Goal: Manage account settings

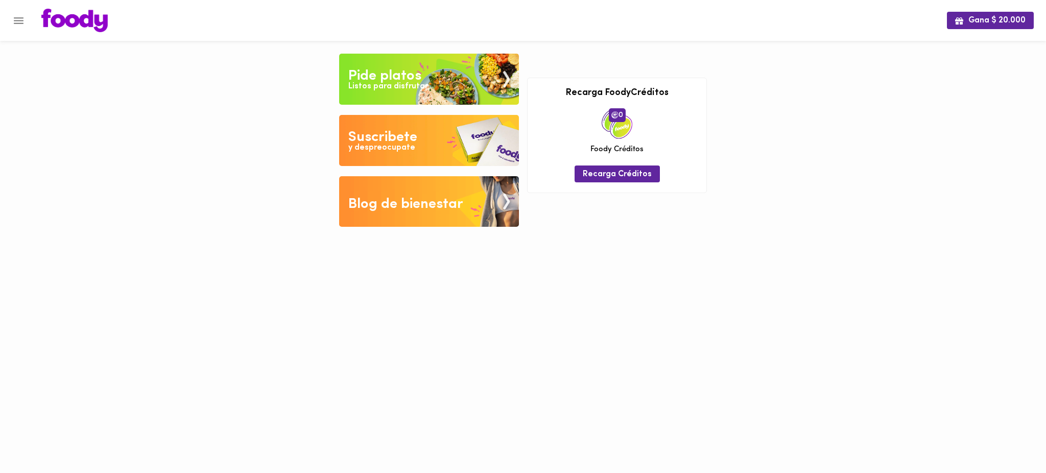
click at [22, 26] on icon "Menu" at bounding box center [18, 20] width 13 height 13
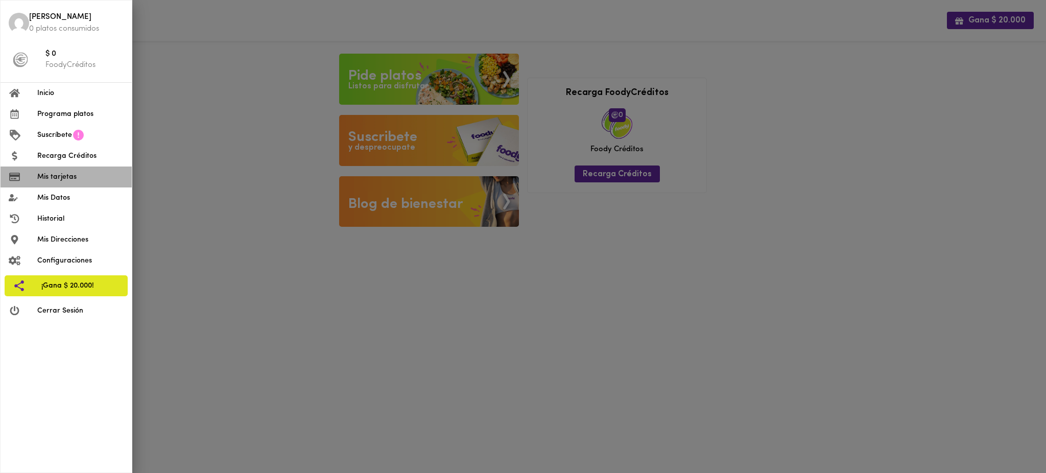
click at [76, 179] on span "Mis tarjetas" at bounding box center [80, 177] width 86 height 11
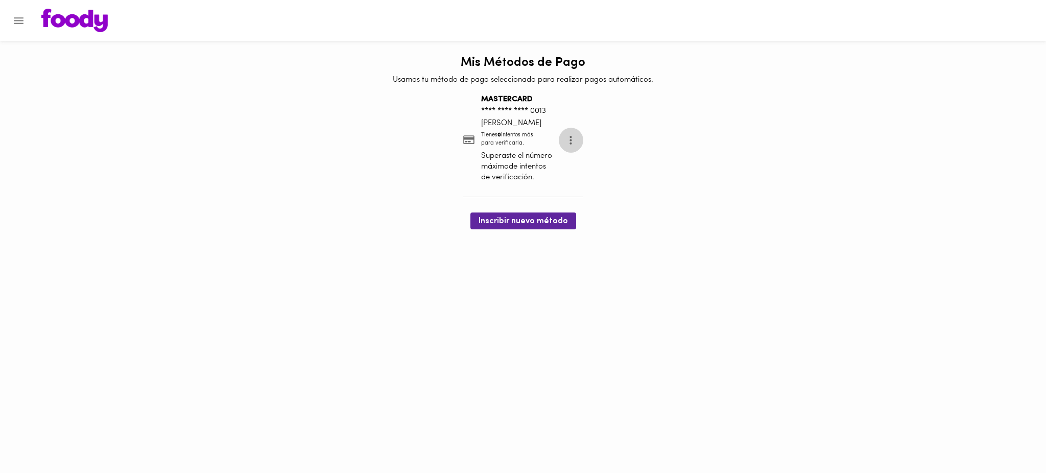
click at [577, 139] on icon "more" at bounding box center [570, 140] width 13 height 13
click at [66, 73] on div at bounding box center [523, 236] width 1046 height 473
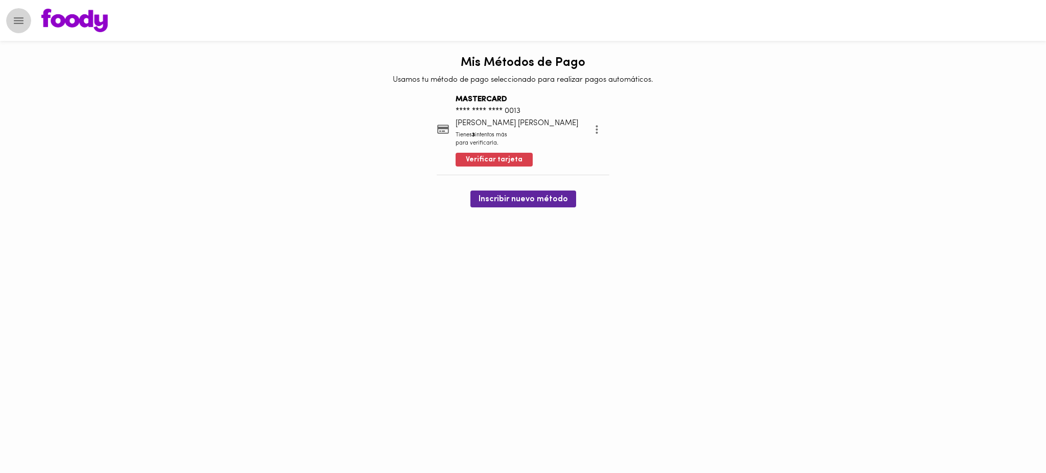
click at [22, 20] on icon "Menu" at bounding box center [19, 20] width 10 height 7
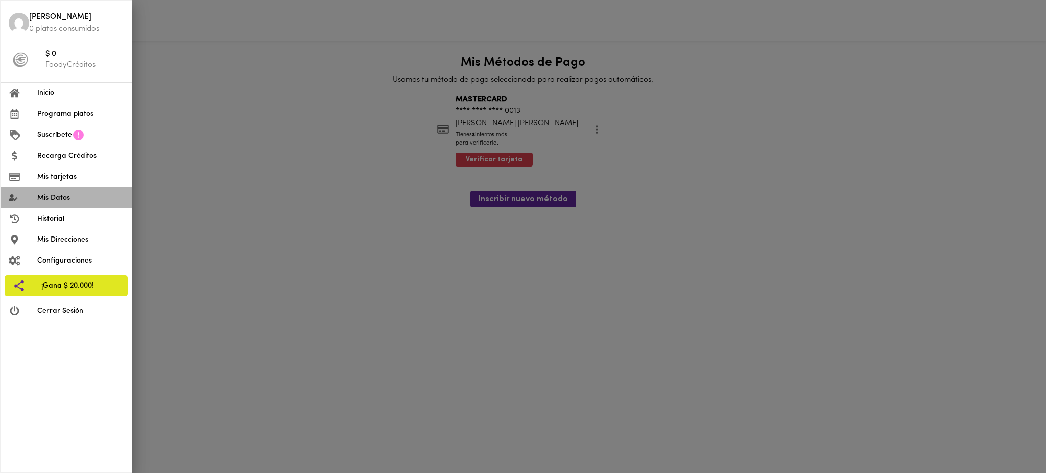
click at [76, 195] on span "Mis Datos" at bounding box center [80, 198] width 86 height 11
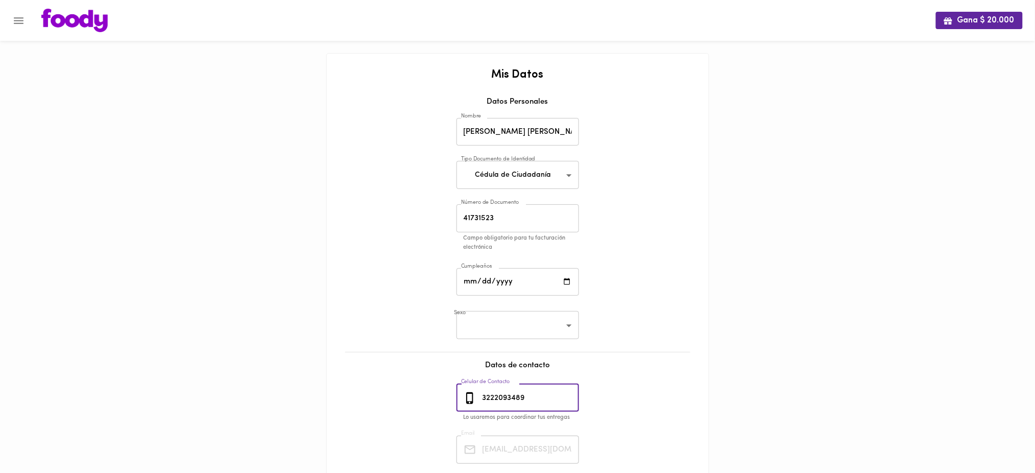
drag, startPoint x: 534, startPoint y: 399, endPoint x: 474, endPoint y: 387, distance: 61.0
click at [474, 387] on div "[PHONE_NUMBER] Celular de Contacto" at bounding box center [518, 398] width 123 height 28
click at [17, 13] on button "Menu" at bounding box center [18, 20] width 25 height 25
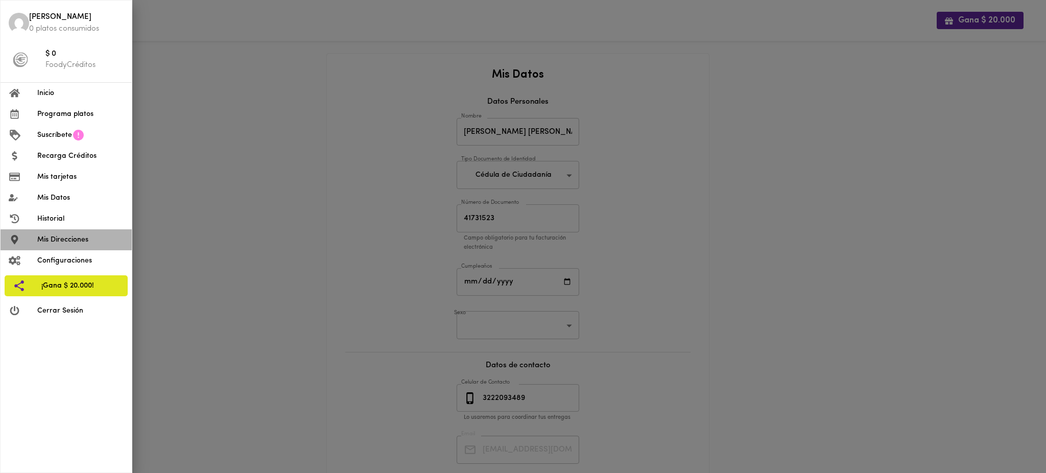
click at [91, 241] on span "Mis Direcciones" at bounding box center [80, 239] width 86 height 11
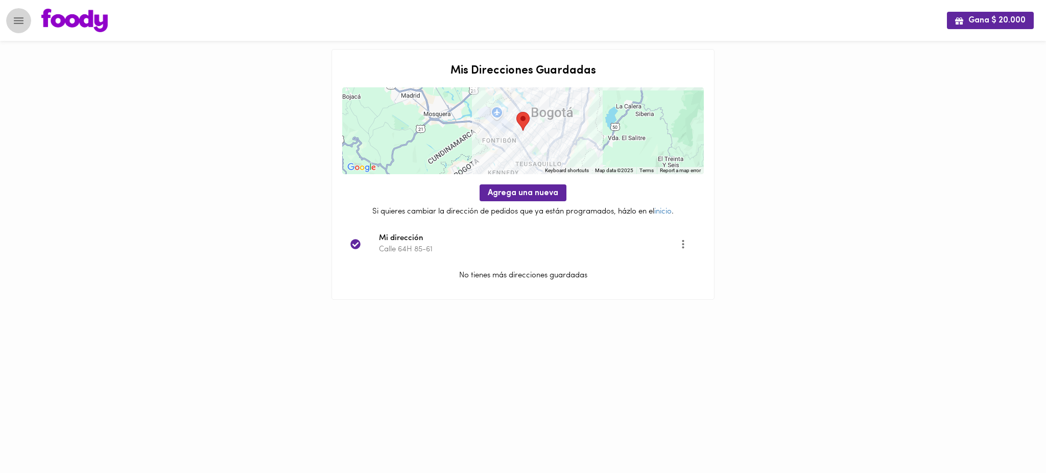
click at [19, 20] on icon "Menu" at bounding box center [19, 20] width 10 height 7
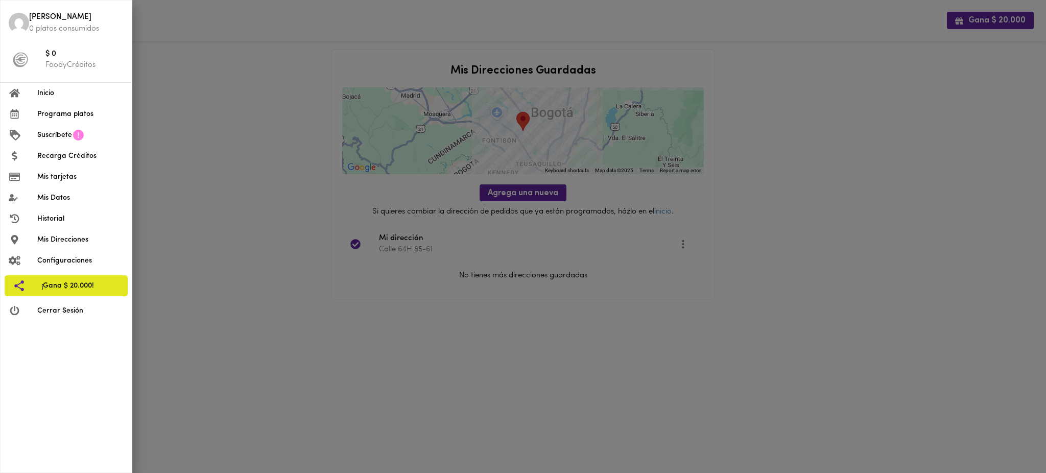
click at [534, 127] on div at bounding box center [523, 236] width 1046 height 473
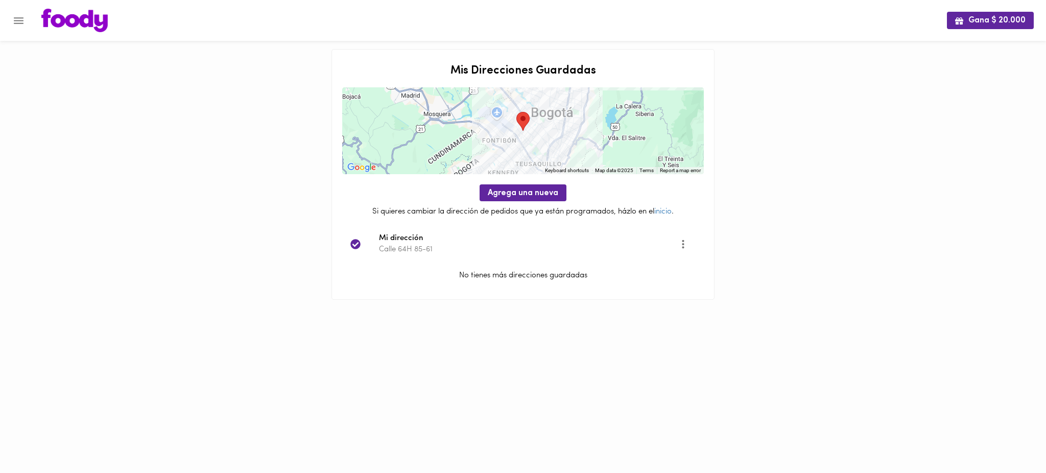
click at [534, 127] on div at bounding box center [523, 130] width 362 height 87
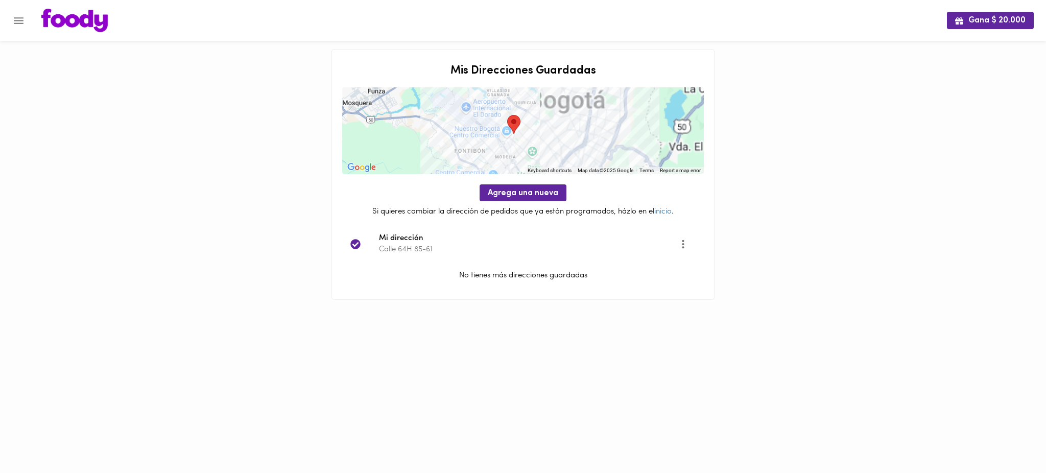
click at [534, 127] on div at bounding box center [523, 130] width 362 height 87
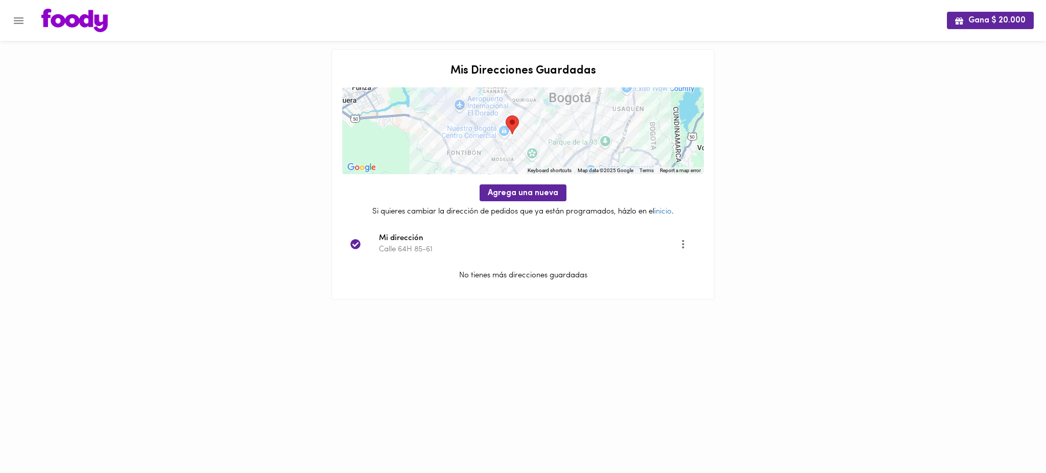
click at [534, 127] on div at bounding box center [523, 130] width 362 height 87
click at [517, 139] on div at bounding box center [523, 130] width 362 height 87
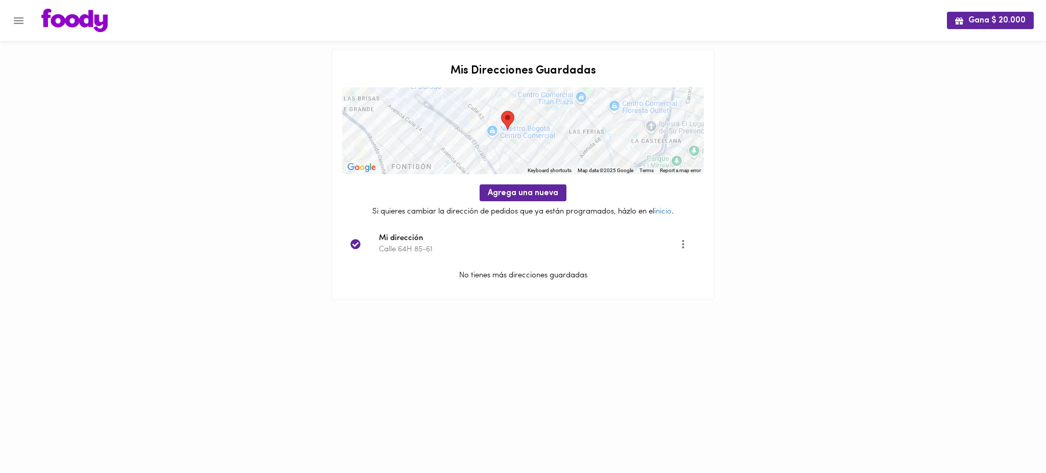
click at [517, 139] on div at bounding box center [523, 130] width 362 height 87
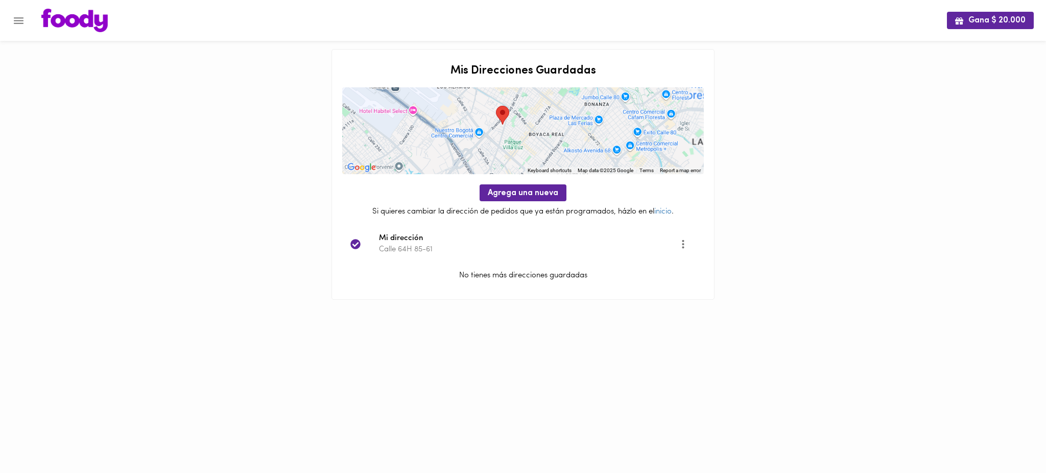
click at [517, 139] on div at bounding box center [523, 130] width 362 height 87
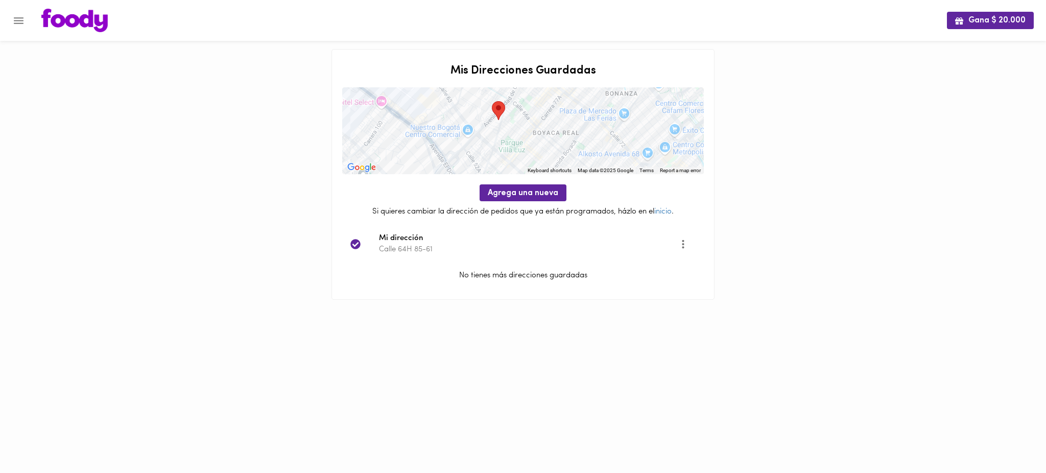
click at [517, 139] on div at bounding box center [523, 130] width 362 height 87
drag, startPoint x: 511, startPoint y: 112, endPoint x: 521, endPoint y: 152, distance: 41.1
click at [521, 152] on div at bounding box center [523, 130] width 362 height 87
click at [503, 146] on div at bounding box center [523, 130] width 362 height 87
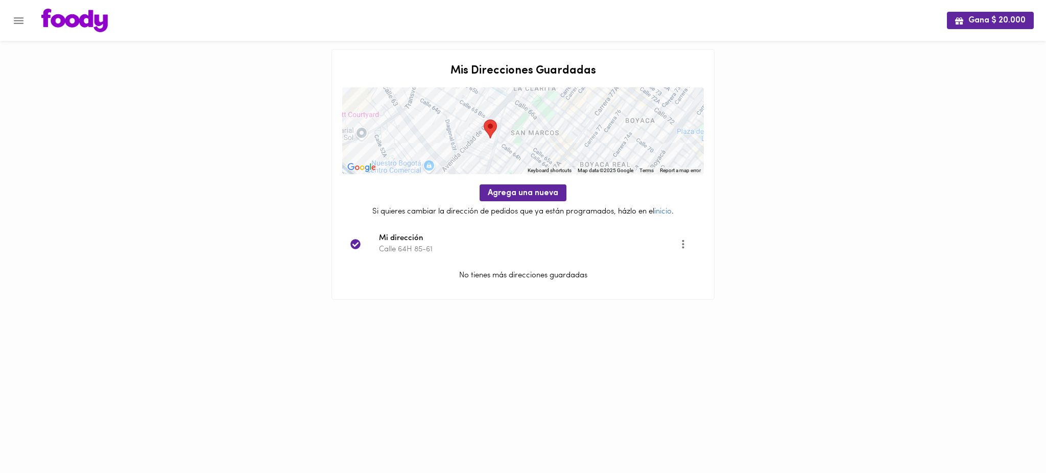
click at [503, 146] on div at bounding box center [523, 130] width 362 height 87
click at [17, 12] on button "Menu" at bounding box center [18, 20] width 25 height 25
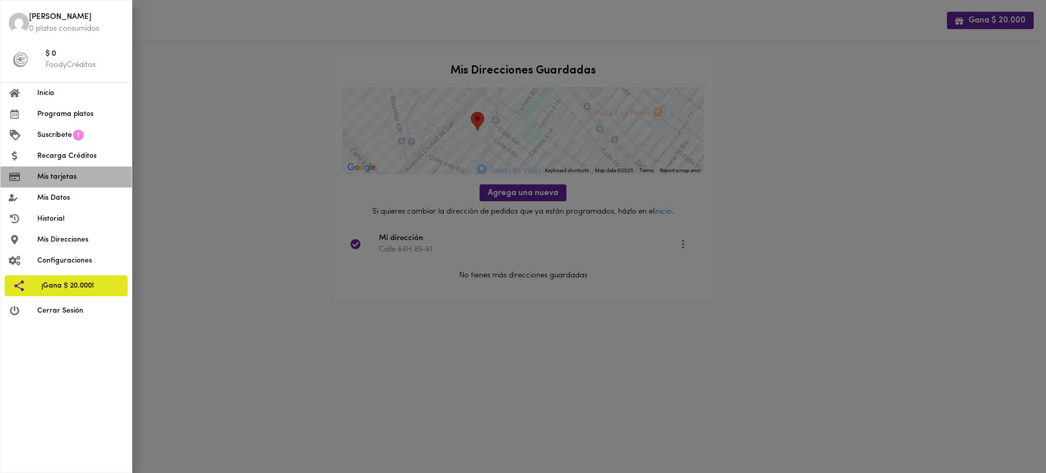
click at [76, 183] on li "Mis tarjetas" at bounding box center [66, 176] width 131 height 21
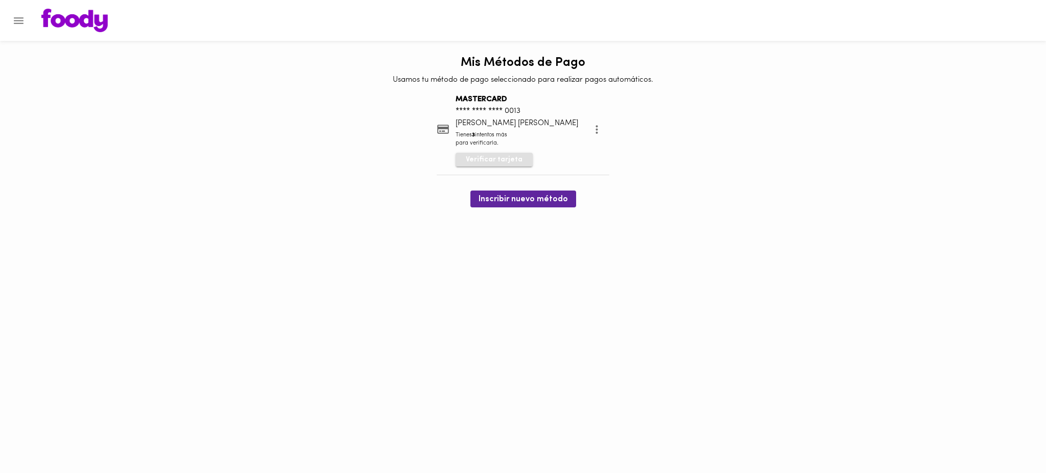
click at [496, 163] on span "Verificar tarjeta" at bounding box center [494, 160] width 57 height 10
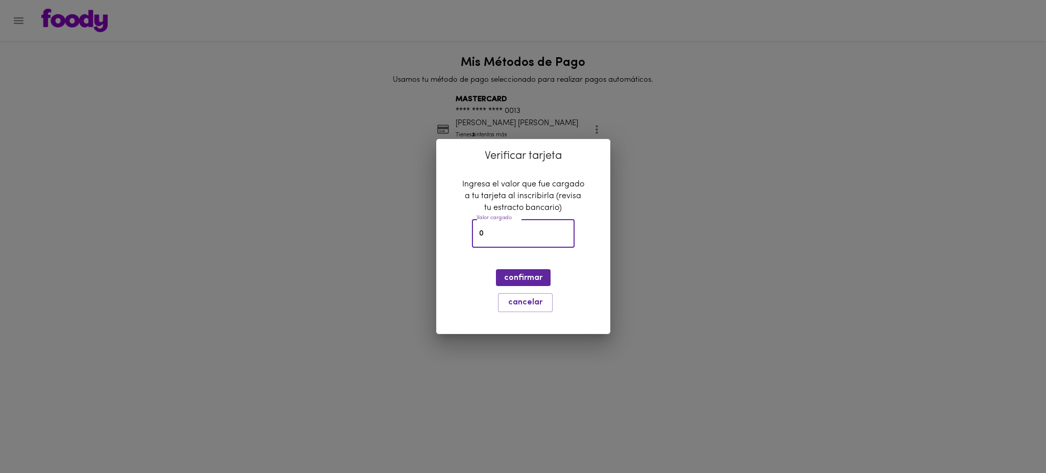
click at [517, 233] on input "0" at bounding box center [523, 234] width 103 height 28
type input "2439"
click at [531, 280] on span "confirmar" at bounding box center [523, 278] width 38 height 10
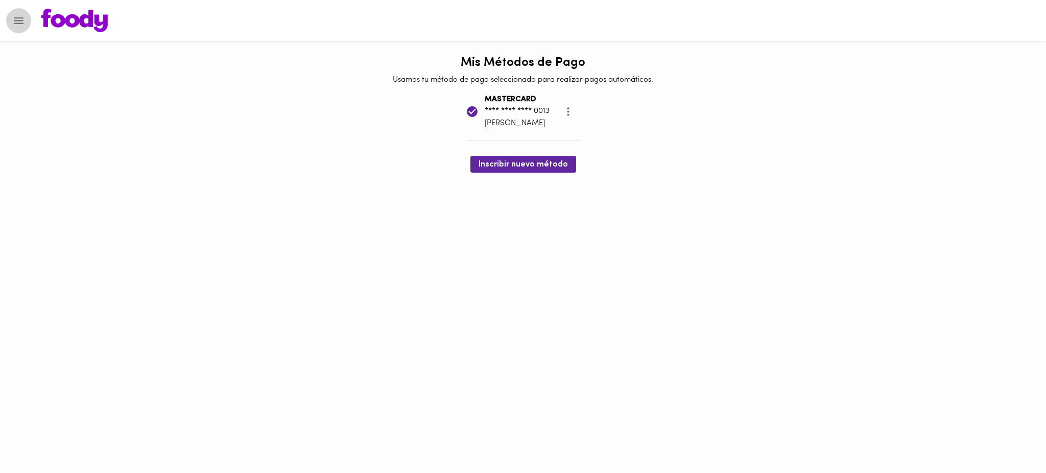
click at [16, 19] on icon "Menu" at bounding box center [18, 20] width 13 height 13
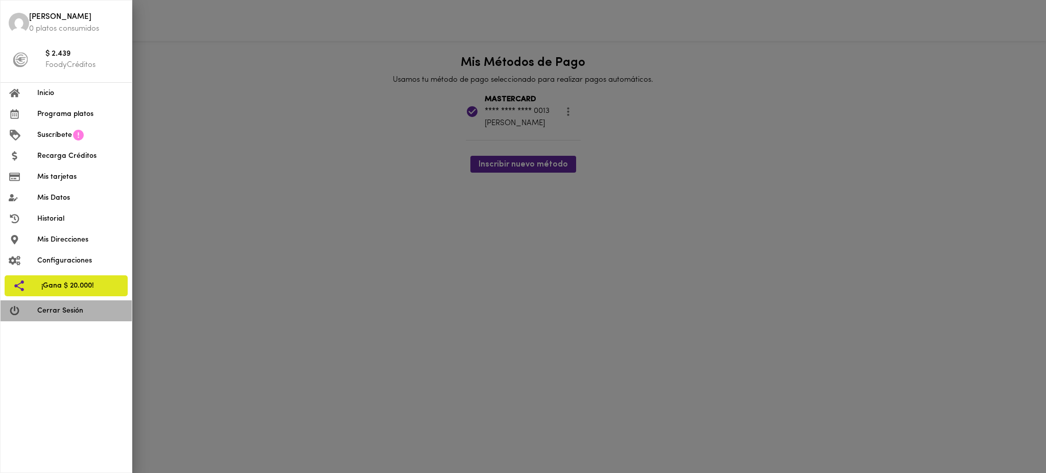
click at [78, 309] on span "Cerrar Sesión" at bounding box center [80, 310] width 86 height 11
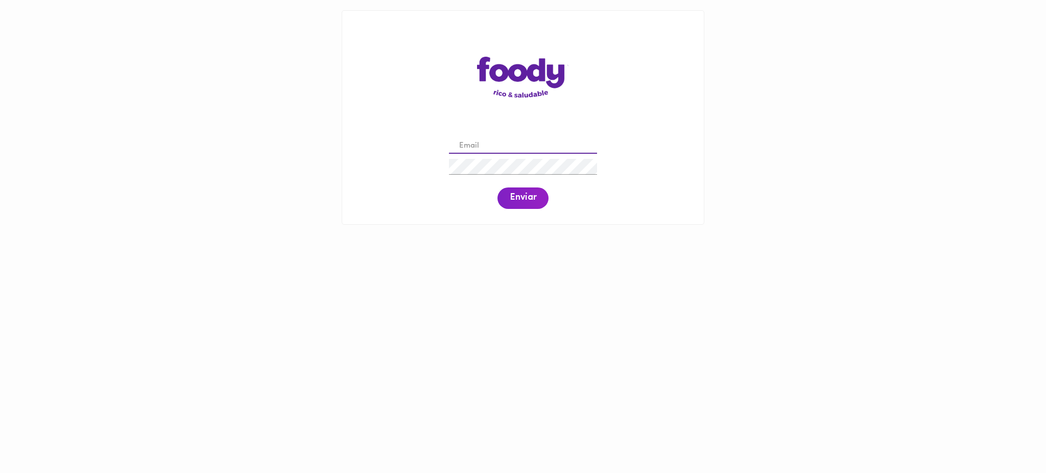
click at [523, 139] on input "email" at bounding box center [523, 146] width 148 height 16
paste input "maryc15450@gmail.com"
type input "maryc15450@gmail.com"
click at [523, 209] on div "maryc15450@gmail.com Enviar" at bounding box center [522, 172] width 341 height 78
click at [522, 201] on span "Enviar" at bounding box center [523, 198] width 27 height 11
